Goal: Find specific page/section: Find specific page/section

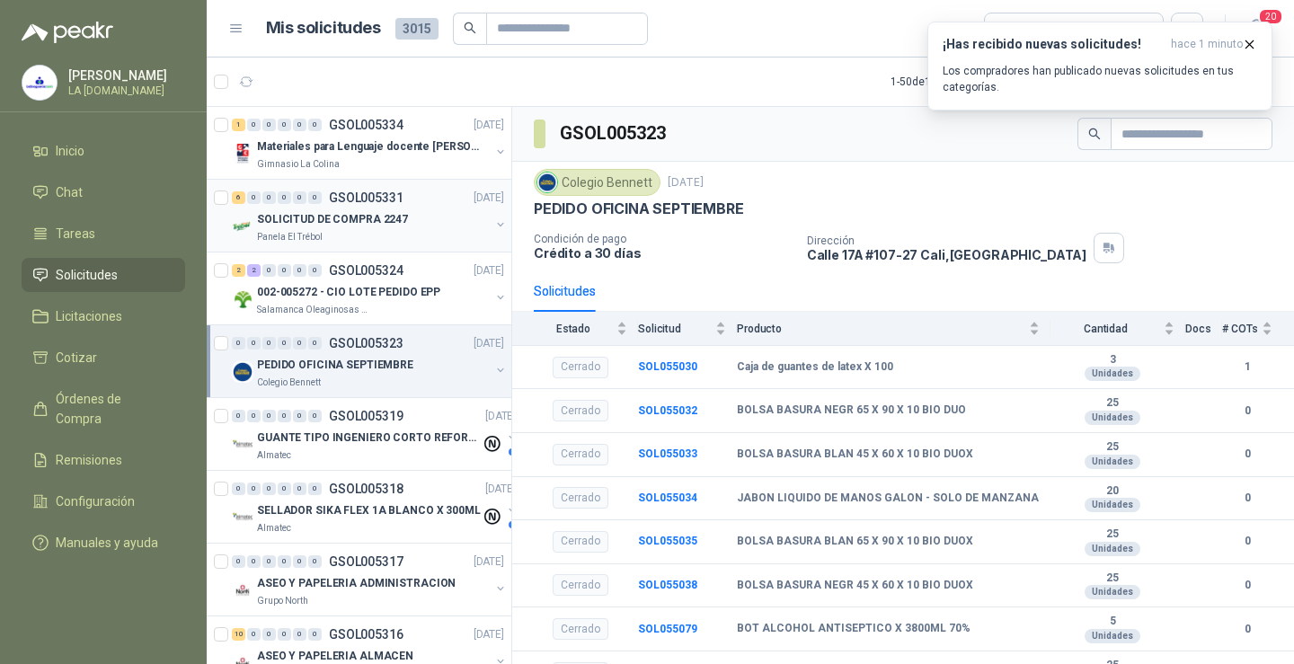
scroll to position [90, 0]
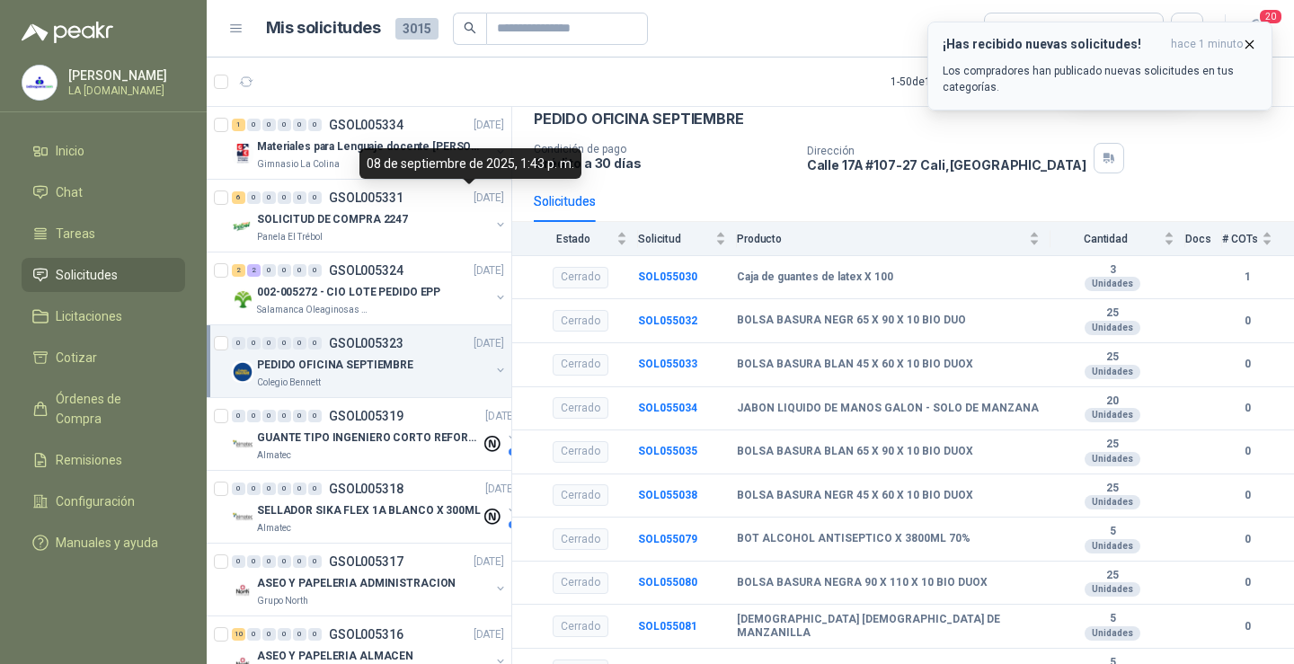
click at [1244, 49] on icon "button" at bounding box center [1248, 44] width 15 height 15
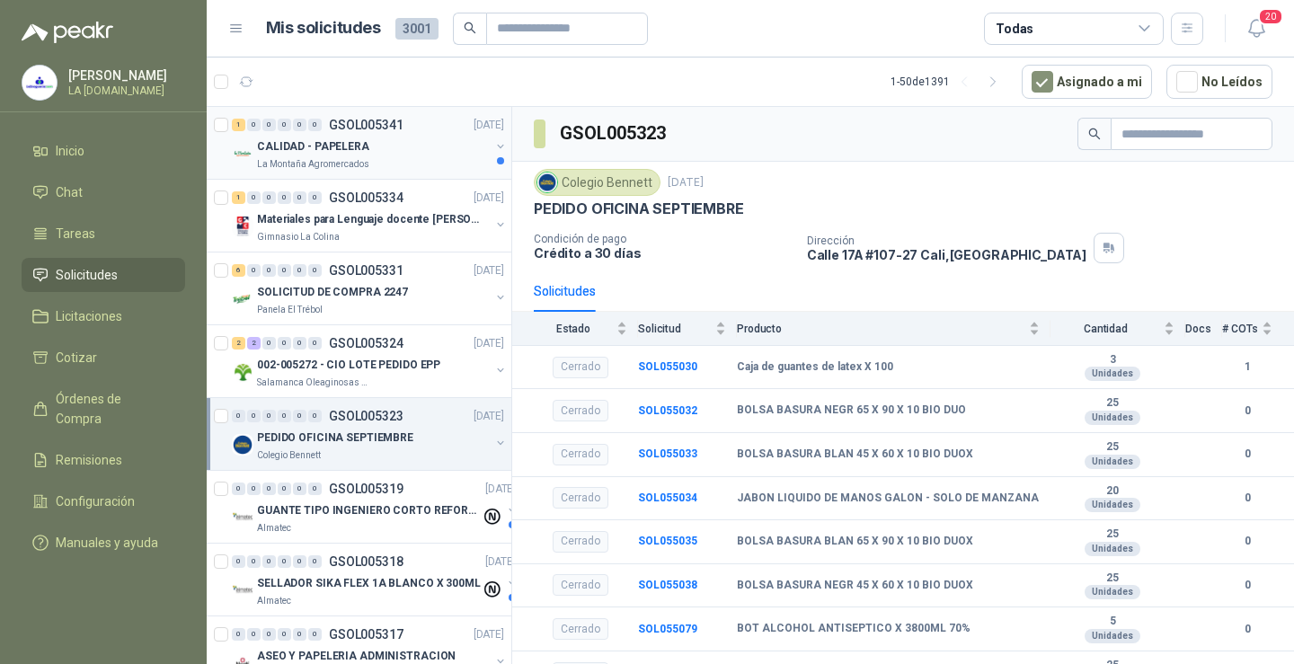
click at [394, 140] on div "CALIDAD - PAPELERA" at bounding box center [373, 147] width 233 height 22
